Goal: Information Seeking & Learning: Learn about a topic

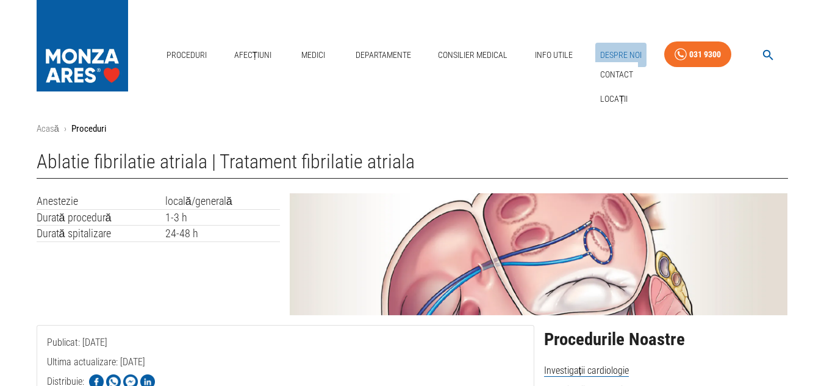
click at [610, 54] on link "Despre Noi" at bounding box center [620, 55] width 51 height 25
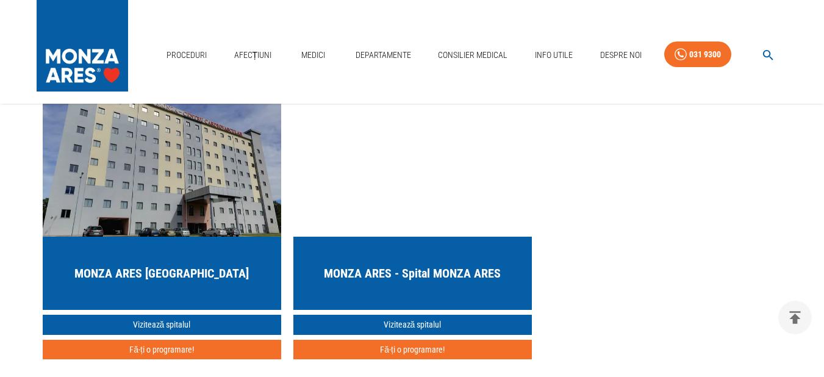
scroll to position [1220, 0]
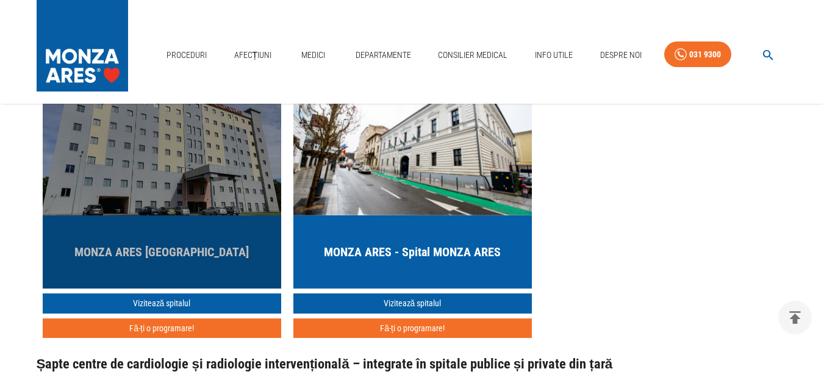
click at [177, 243] on h5 "MONZA ARES [GEOGRAPHIC_DATA]" at bounding box center [161, 251] width 174 height 17
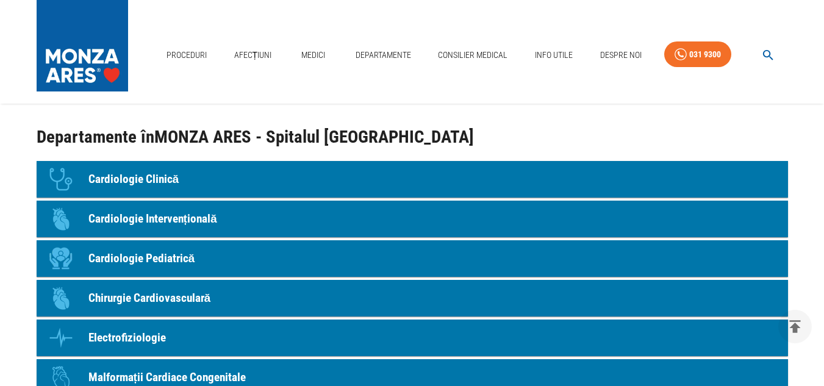
scroll to position [1098, 0]
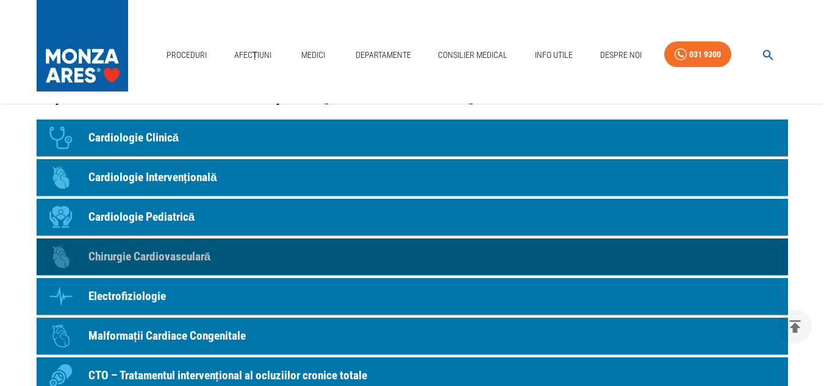
click at [170, 255] on p "Chirurgie Cardiovasculară" at bounding box center [149, 257] width 123 height 18
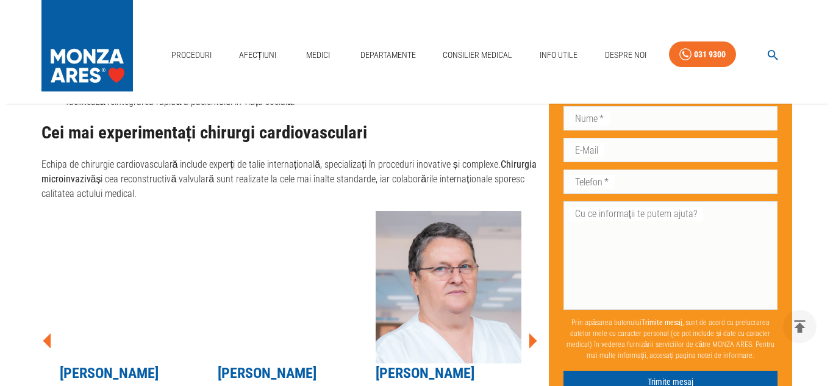
scroll to position [1281, 0]
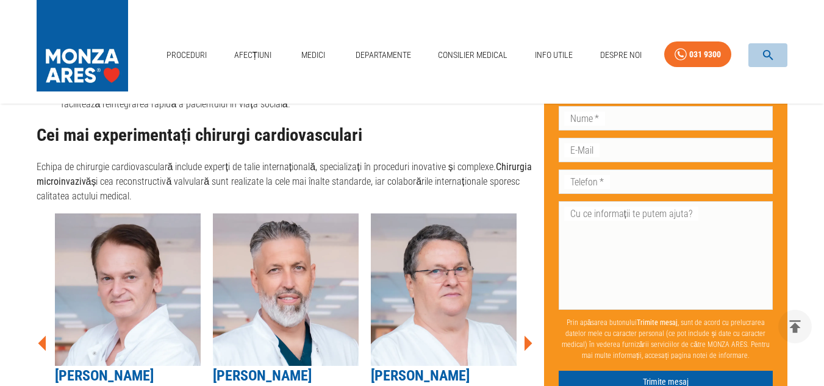
click at [767, 52] on icon "button" at bounding box center [768, 55] width 14 height 14
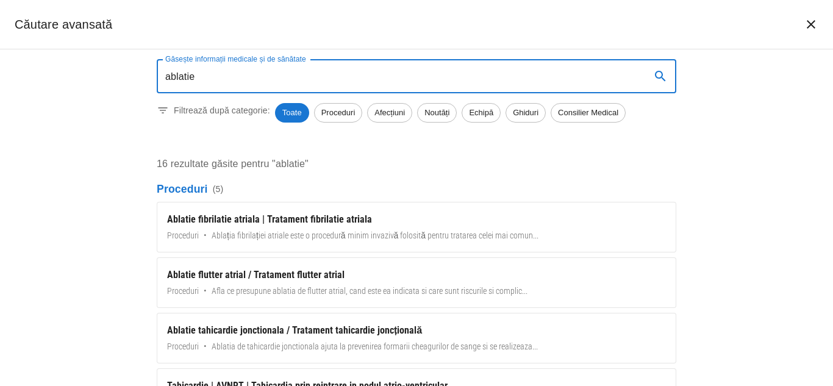
type input "ablatie"
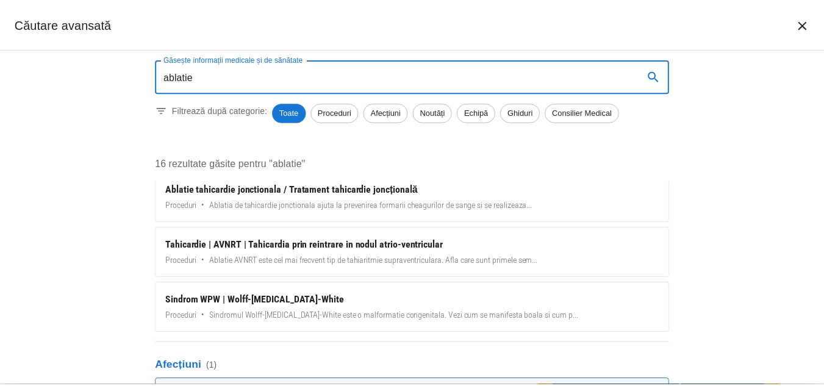
scroll to position [0, 0]
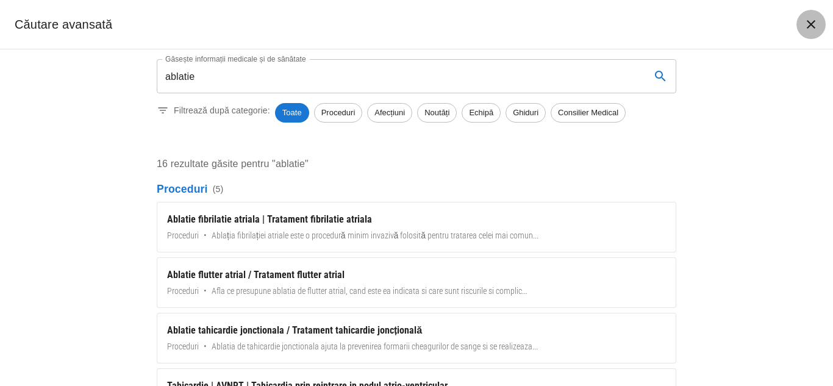
click at [812, 22] on icon "închide căutarea" at bounding box center [811, 24] width 15 height 15
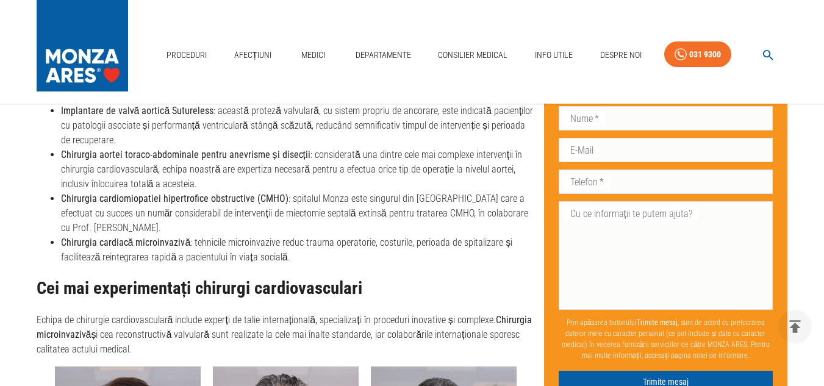
scroll to position [1077, 0]
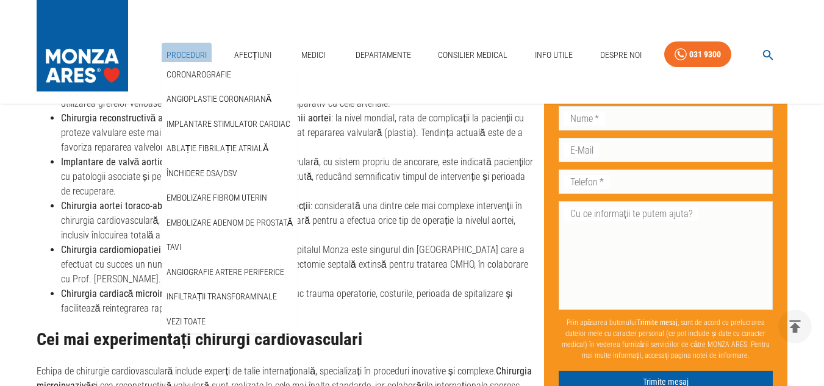
click at [192, 48] on link "Proceduri" at bounding box center [187, 55] width 50 height 25
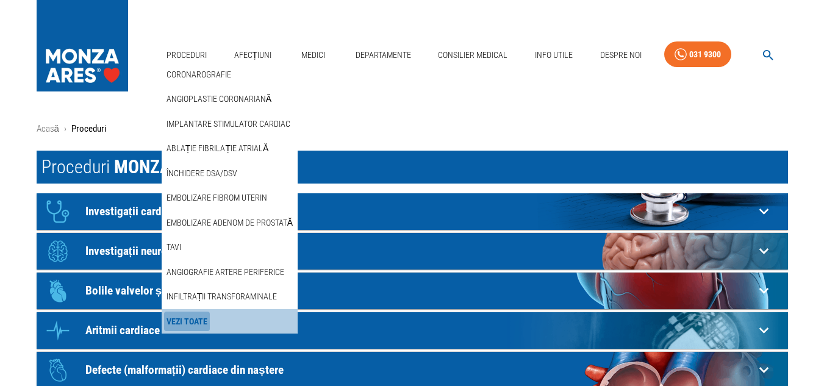
click at [197, 321] on link "Vezi Toate" at bounding box center [187, 322] width 46 height 20
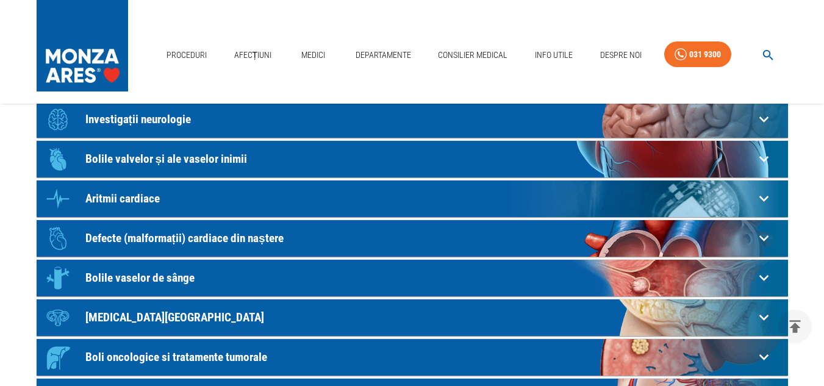
scroll to position [183, 0]
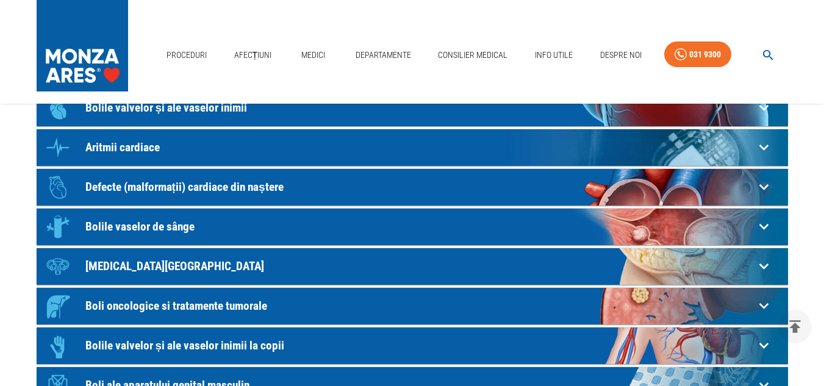
click at [127, 35] on p "Aritmii cardiace" at bounding box center [419, 28] width 669 height 13
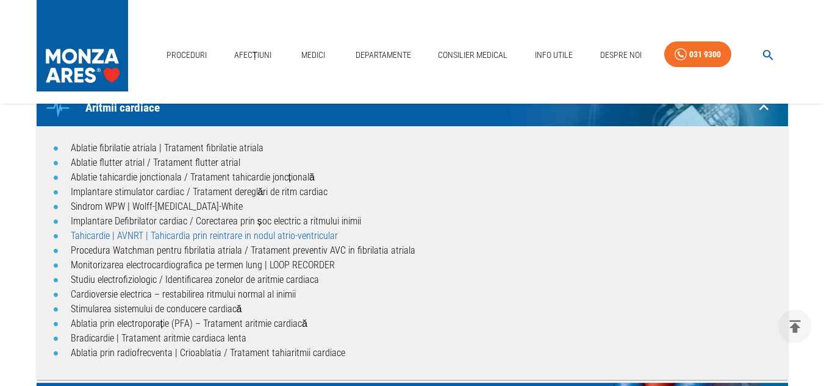
scroll to position [244, 0]
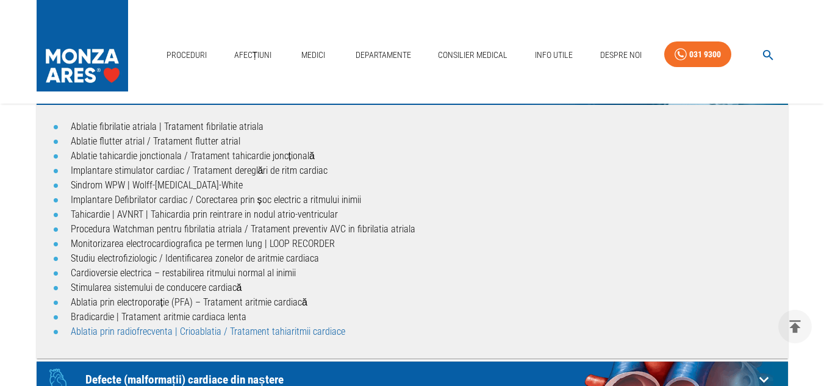
click at [295, 334] on link "Ablatia prin radiofrecventa | Crioablatia / Tratament tahiaritmii cardiace" at bounding box center [208, 332] width 274 height 12
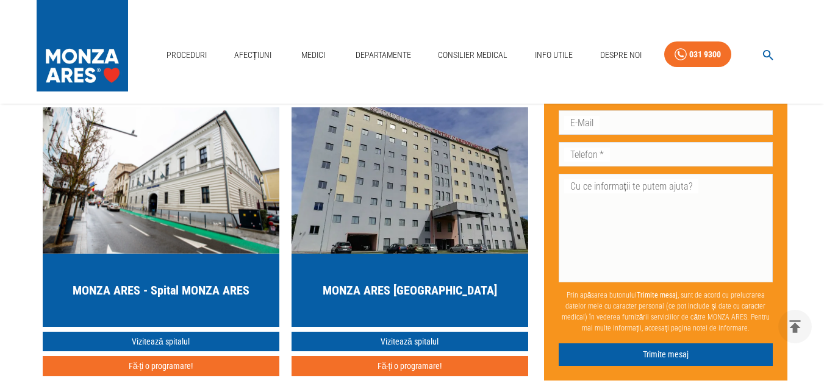
scroll to position [4208, 0]
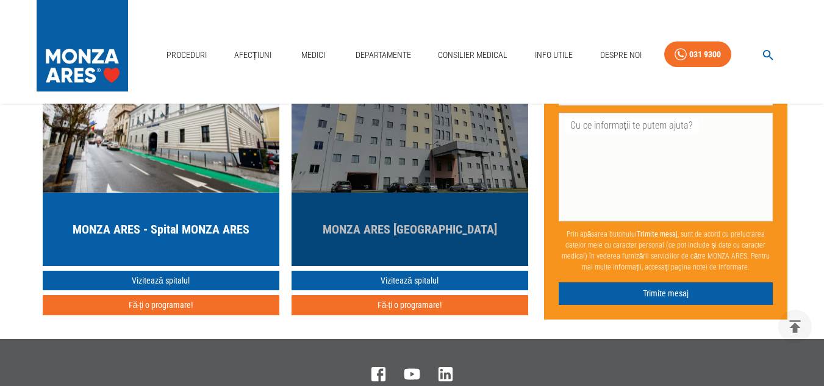
click at [375, 229] on h5 "MONZA ARES [GEOGRAPHIC_DATA]" at bounding box center [410, 229] width 174 height 17
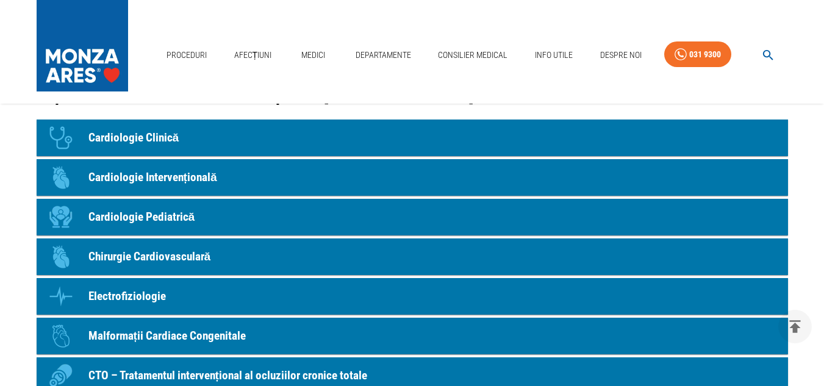
scroll to position [793, 0]
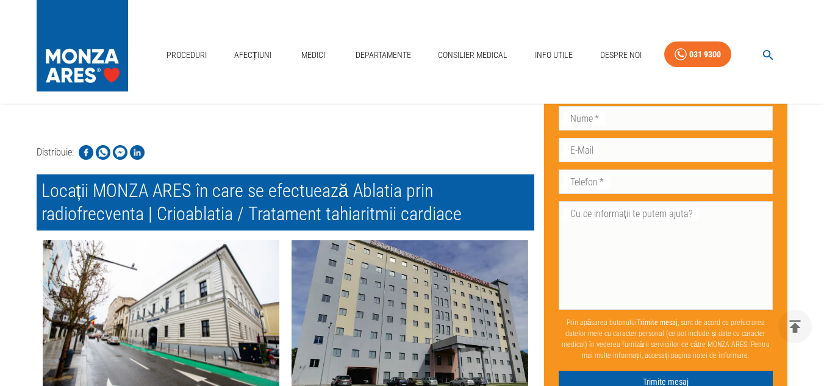
scroll to position [3615, 0]
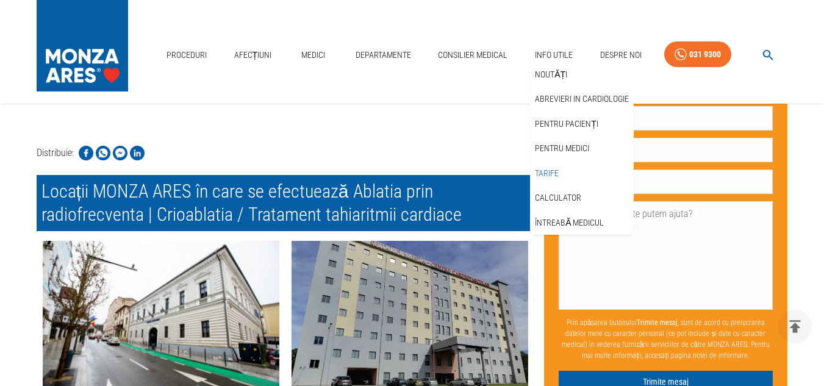
click at [553, 171] on link "Tarife" at bounding box center [546, 173] width 29 height 20
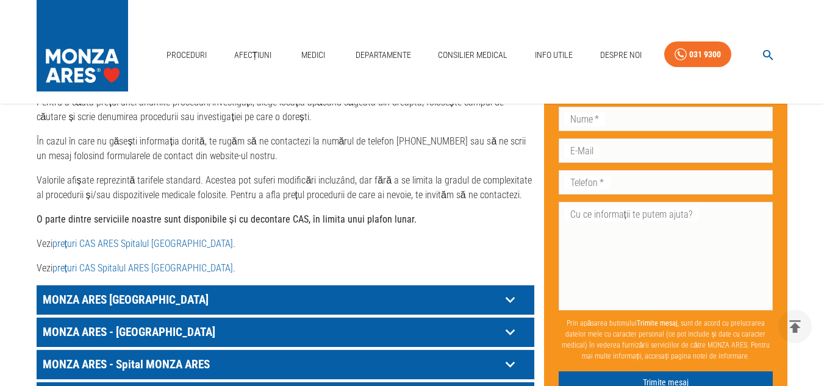
scroll to position [610, 0]
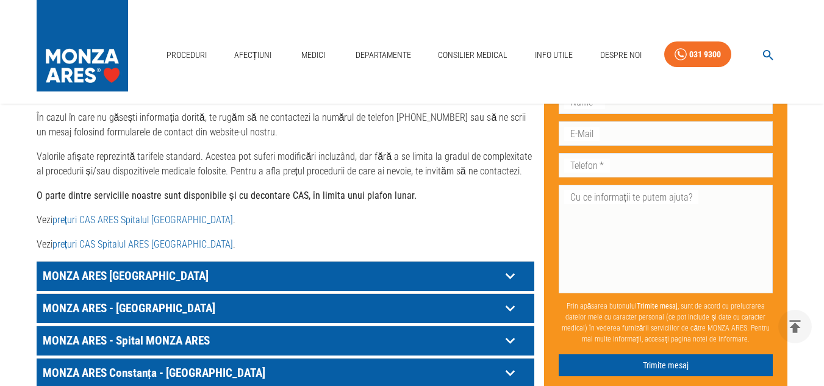
click at [135, 267] on p "MONZA ARES [GEOGRAPHIC_DATA]" at bounding box center [270, 276] width 461 height 19
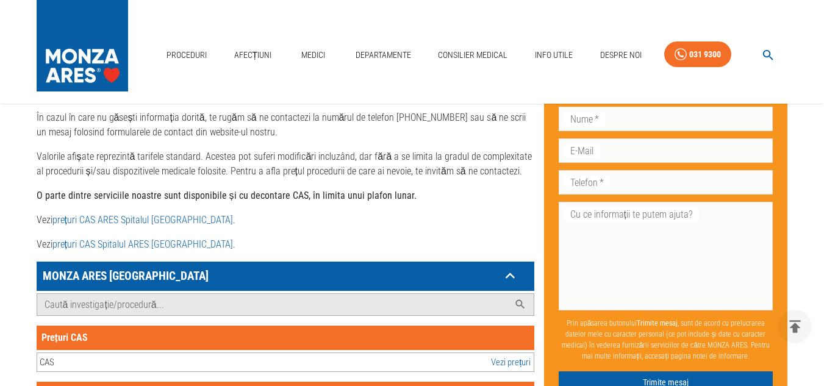
scroll to position [671, 0]
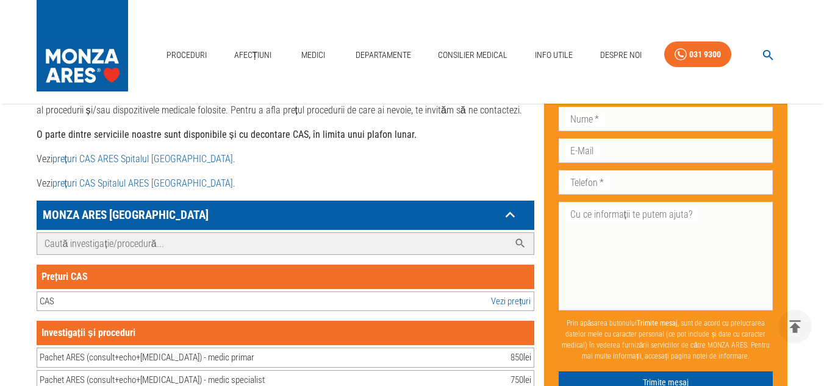
click at [152, 234] on input "Caută investigație/procedură..." at bounding box center [273, 243] width 472 height 21
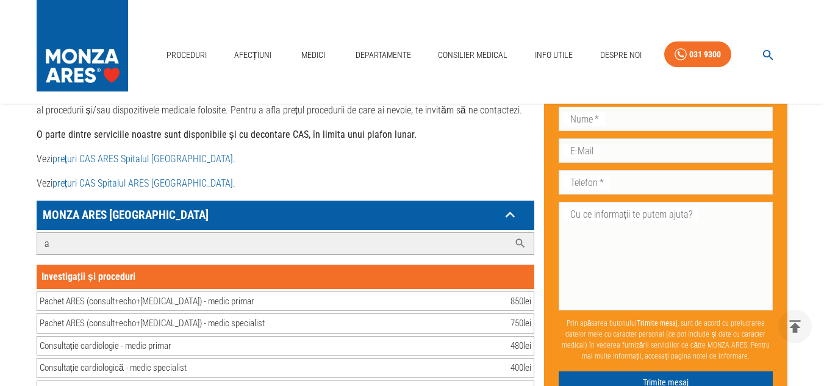
type input "ab"
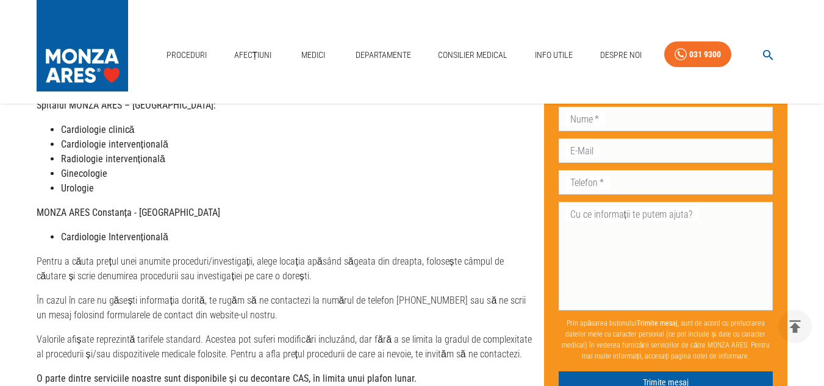
scroll to position [61, 0]
